Goal: Find specific page/section: Find specific page/section

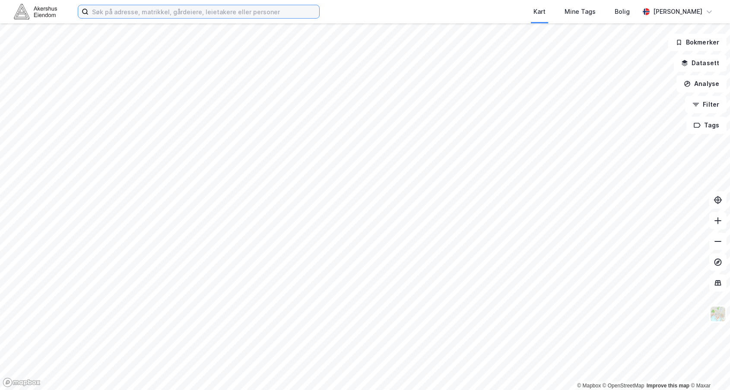
click at [145, 12] on input at bounding box center [204, 11] width 231 height 13
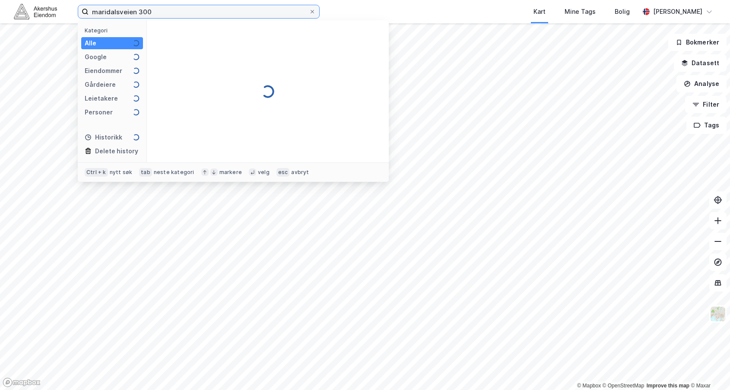
type input "maridalsveien 300"
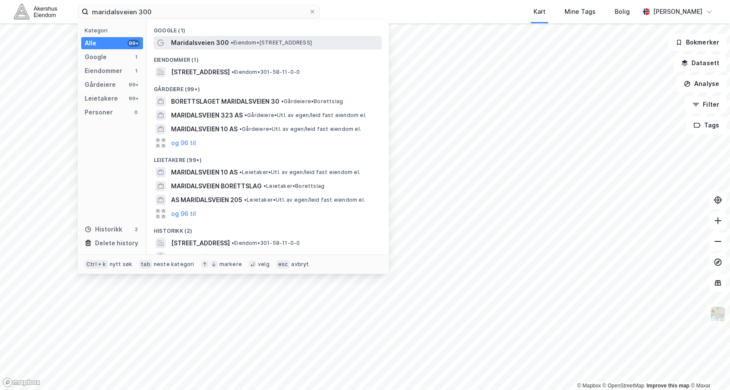
click at [192, 41] on span "Maridalsveien 300" at bounding box center [200, 43] width 58 height 10
